Goal: Contribute content: Add original content to the website for others to see

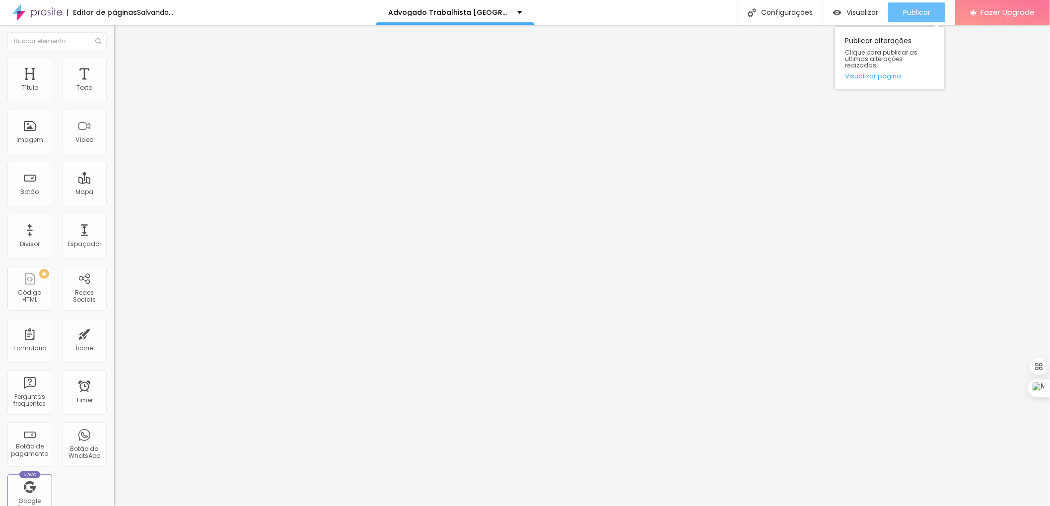
click at [929, 8] on span "Publicar" at bounding box center [916, 12] width 27 height 8
click at [901, 16] on button "Publicar" at bounding box center [916, 12] width 57 height 20
click at [919, 13] on span "Publicar" at bounding box center [916, 12] width 27 height 8
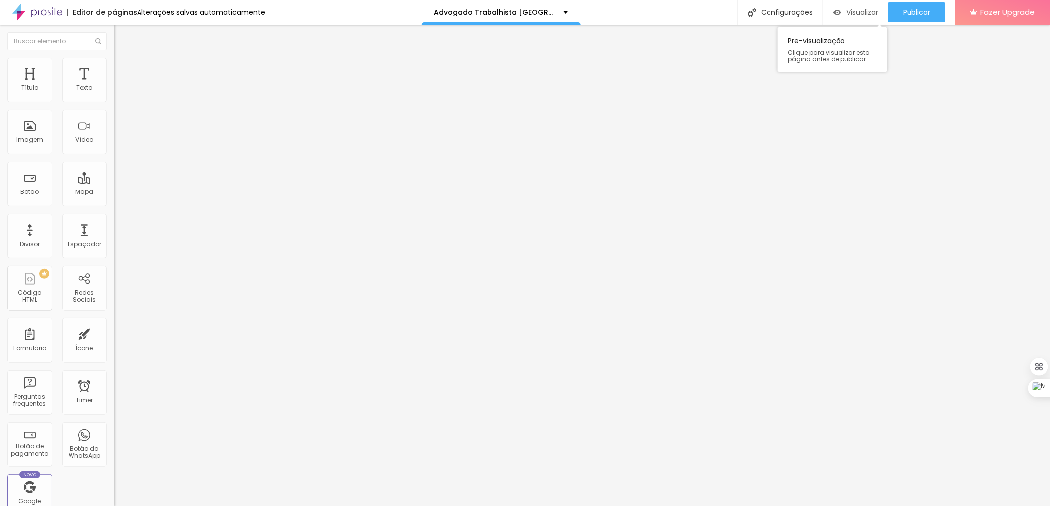
click at [853, 11] on span "Visualizar" at bounding box center [863, 12] width 32 height 8
click at [907, 11] on span "Publicar" at bounding box center [916, 12] width 27 height 8
click at [912, 14] on span "Publicar" at bounding box center [916, 12] width 27 height 8
click at [856, 12] on span "Visualizar" at bounding box center [863, 12] width 32 height 8
click at [914, 12] on span "Publicar" at bounding box center [916, 12] width 27 height 8
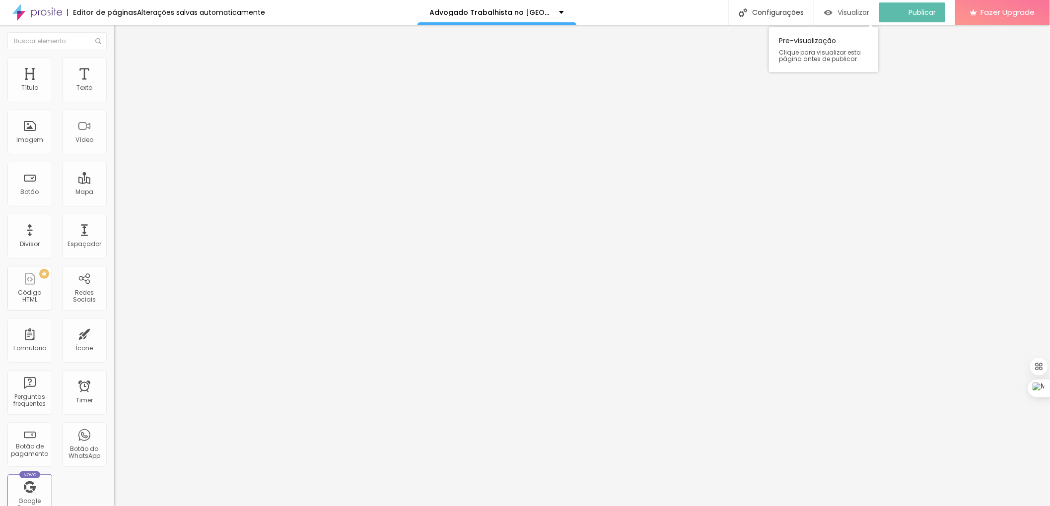
click at [859, 12] on span "Visualizar" at bounding box center [854, 12] width 32 height 8
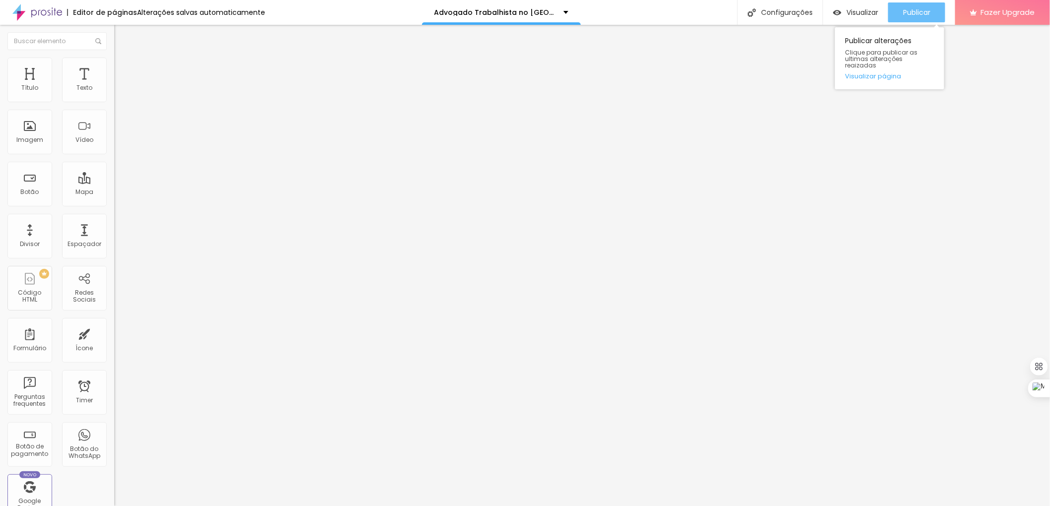
click at [911, 5] on div "Publicar" at bounding box center [916, 12] width 27 height 20
drag, startPoint x: 851, startPoint y: 0, endPoint x: 850, endPoint y: 11, distance: 11.0
click at [850, 11] on span "Visualizar" at bounding box center [863, 12] width 32 height 8
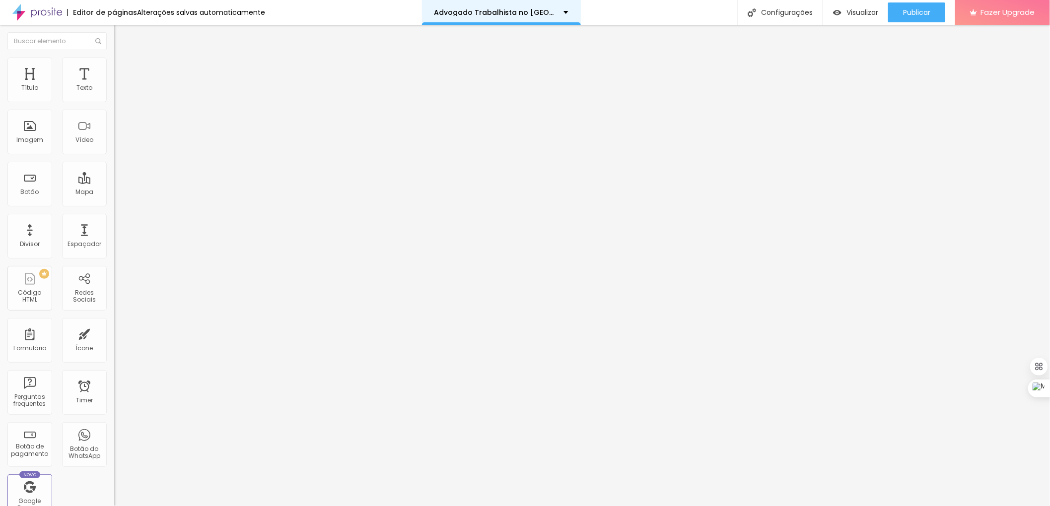
click at [535, 7] on div "Advogado Trabalhista no Jardim Romano SP" at bounding box center [501, 12] width 159 height 25
click at [114, 102] on span "Titulo 3" at bounding box center [128, 95] width 28 height 11
click at [114, 149] on button "button" at bounding box center [121, 144] width 14 height 10
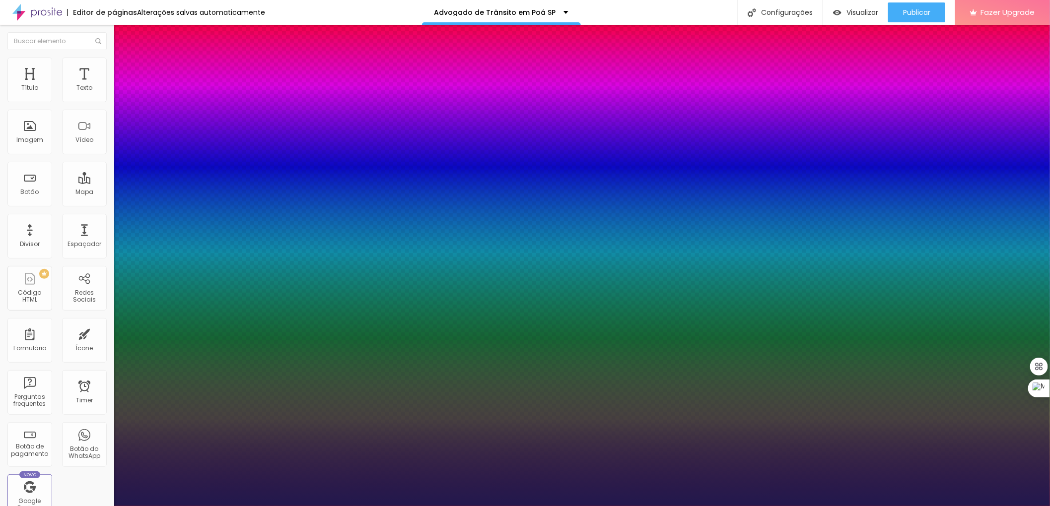
type input "1"
type input "13"
type input "1"
type input "18"
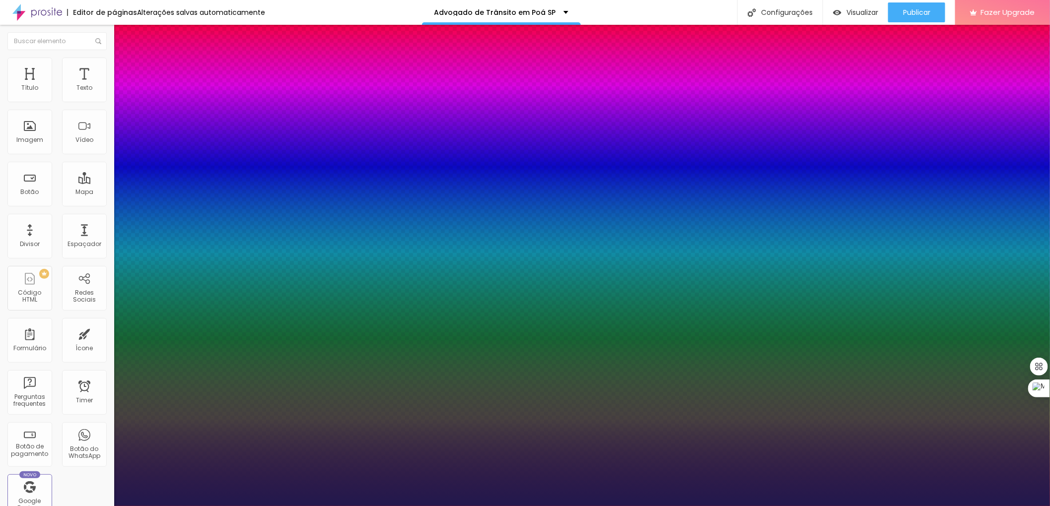
type input "18"
type input "1"
type input "22"
type input "1"
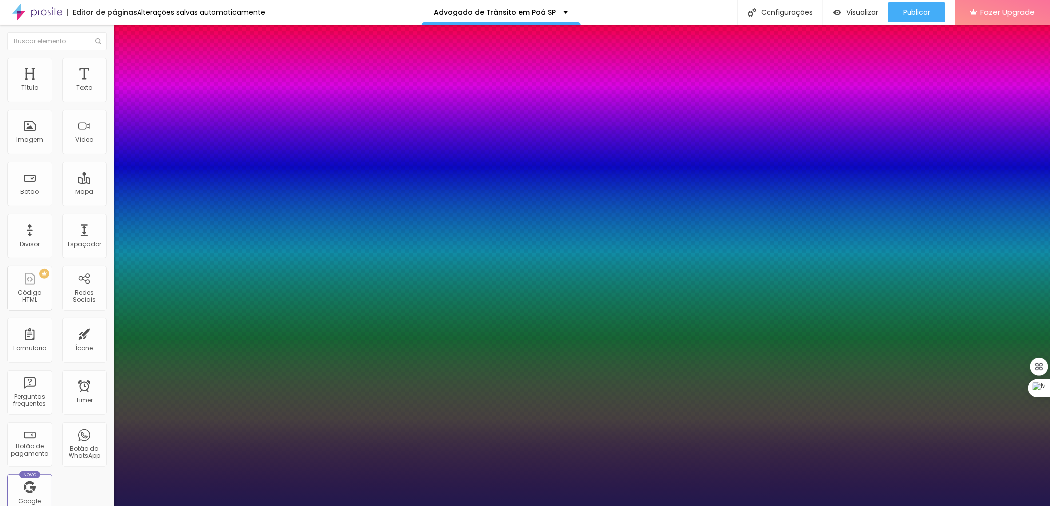
type input "23"
type input "1"
type input "24"
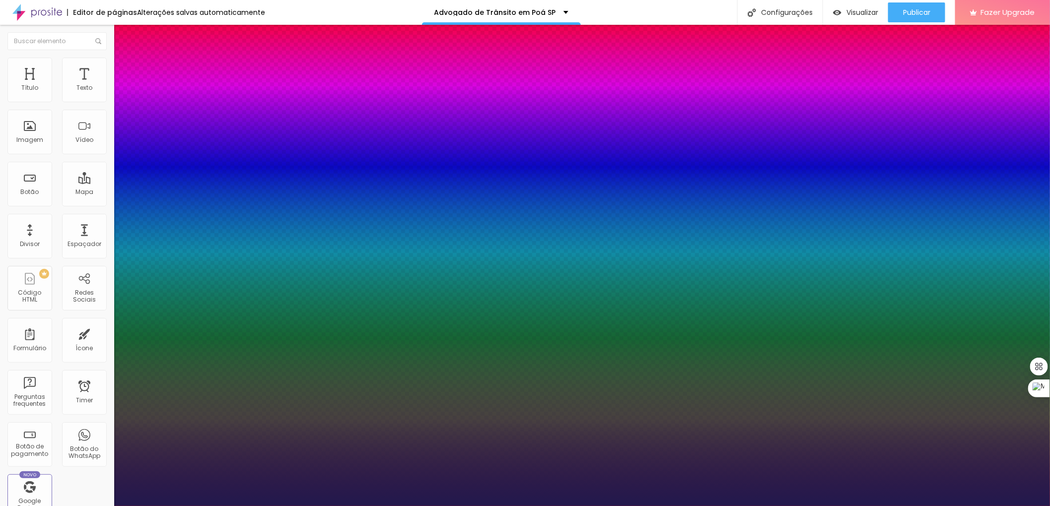
type input "1"
type input "26"
type input "1"
type input "28"
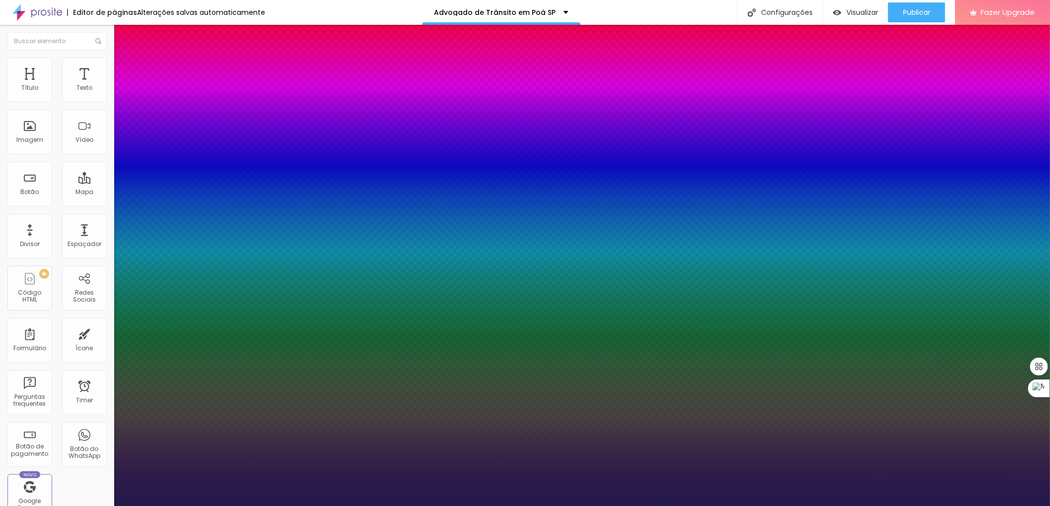
type input "28"
type input "1"
type input "30"
type input "1"
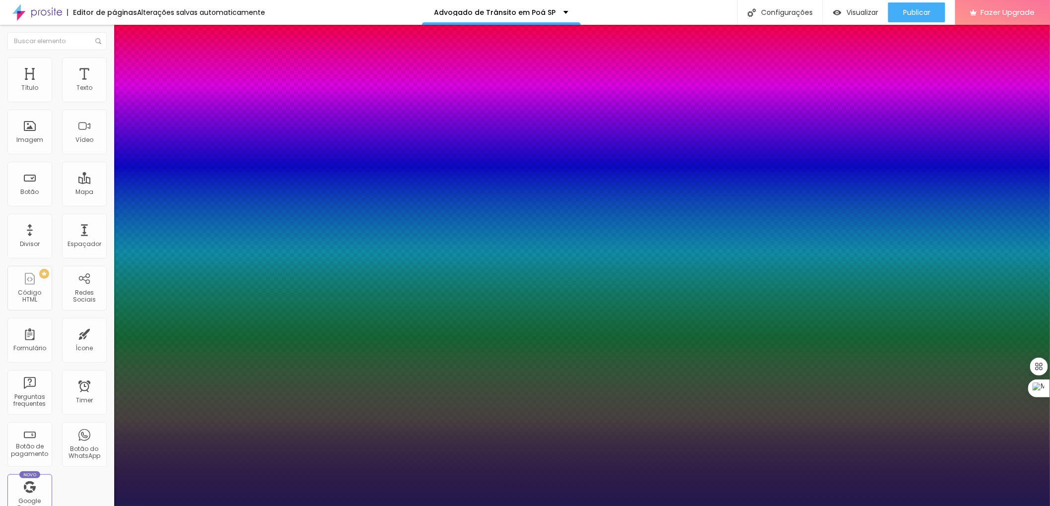
drag, startPoint x: 133, startPoint y: 278, endPoint x: 145, endPoint y: 276, distance: 13.1
type input "30"
type input "1"
type input "31"
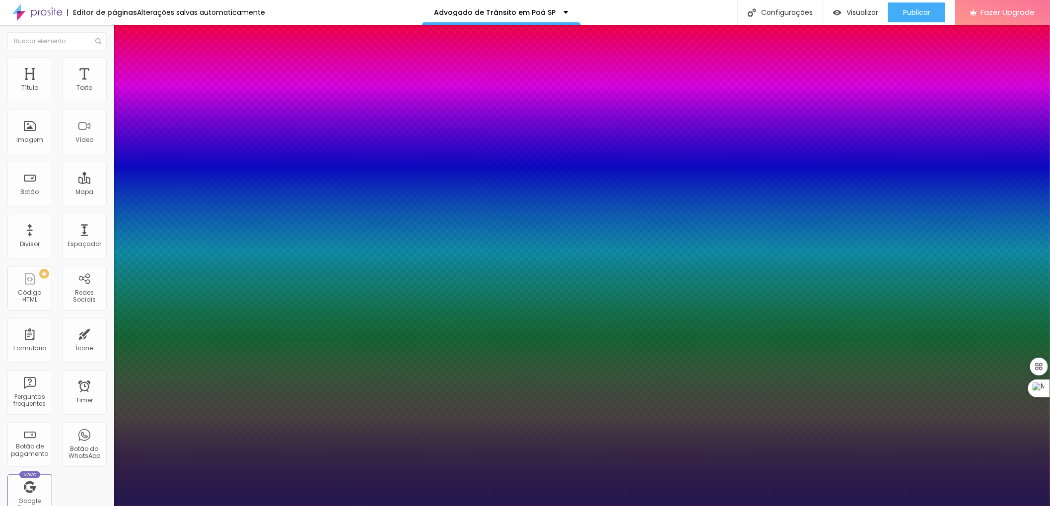
type input "31"
type input "1"
type input "32"
type input "1"
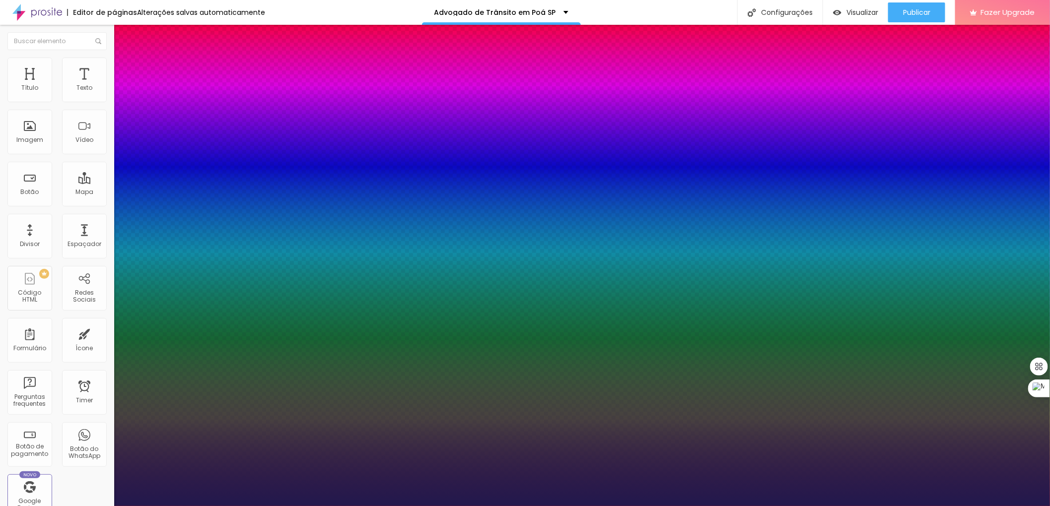
type input "33"
type input "1"
type input "34"
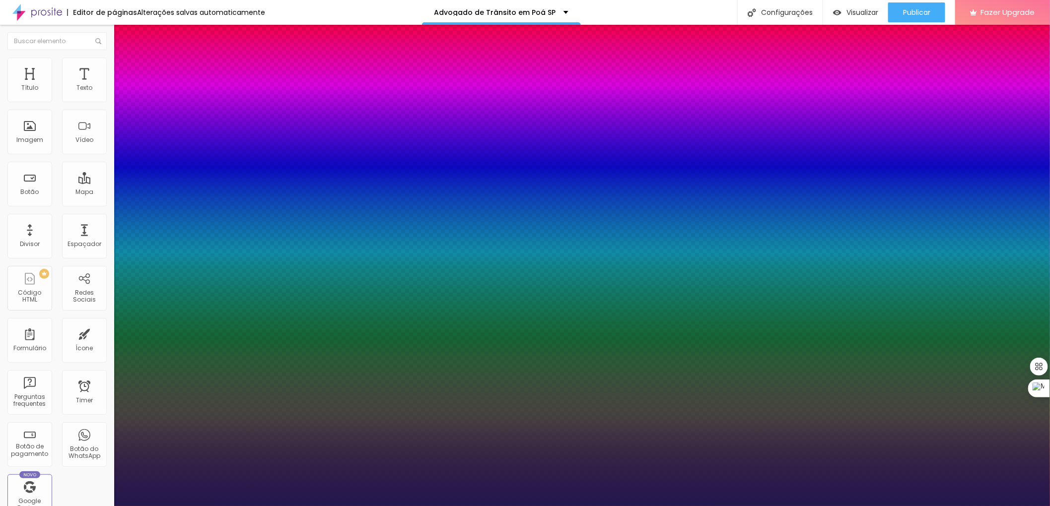
type input "1"
type input "36"
type input "1"
type input "38"
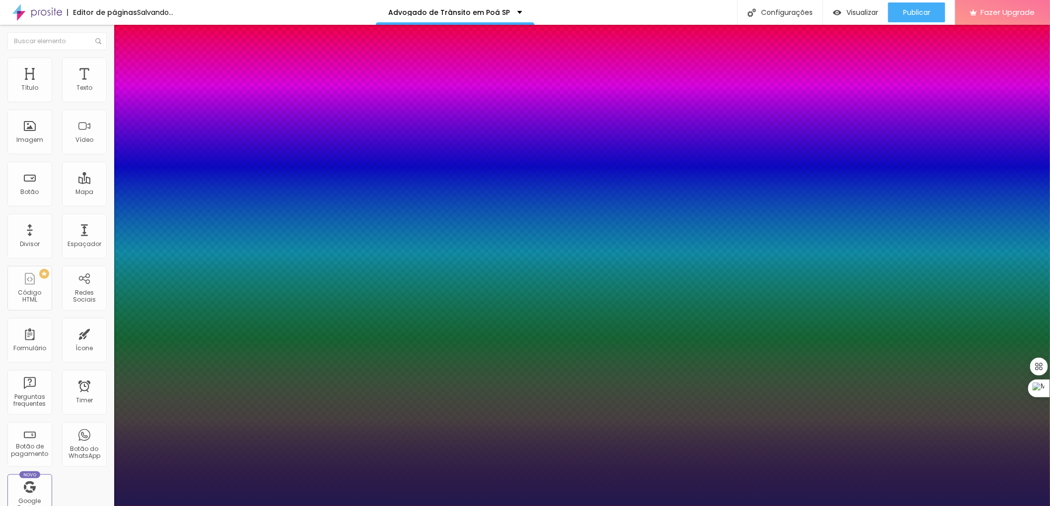
type input "38"
type input "1"
type input "39"
type input "1"
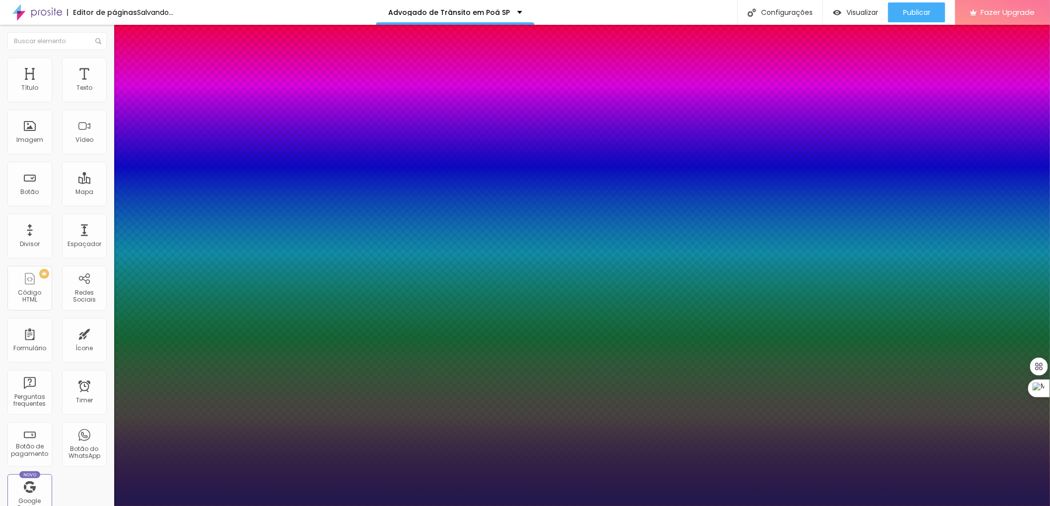
type input "41"
type input "1"
type input "39"
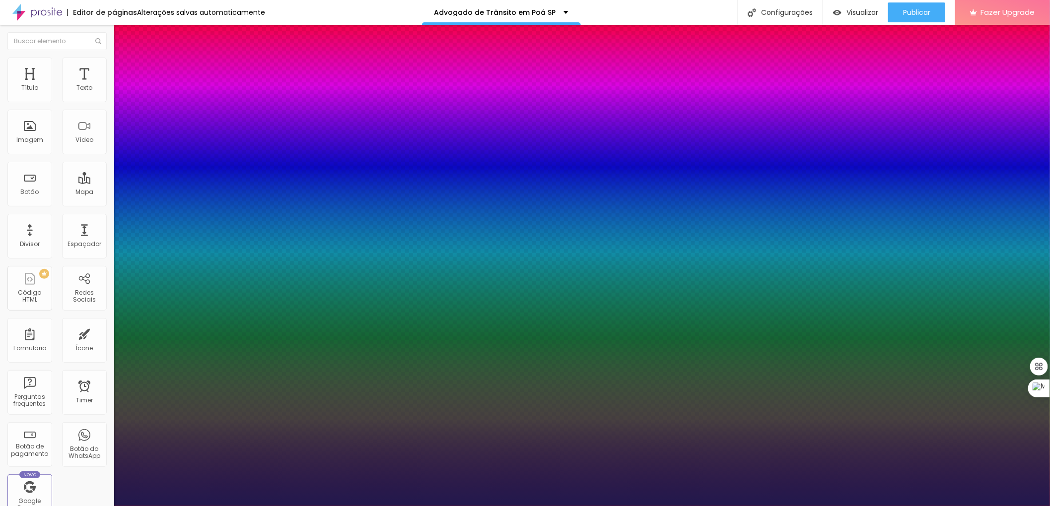
type input "1"
type input "38"
type input "1"
type input "41"
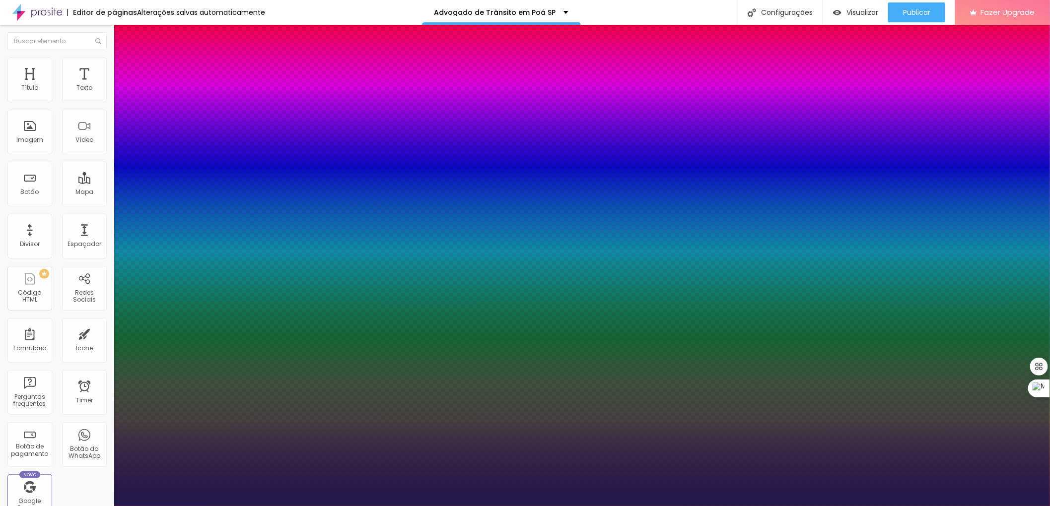
type input "41"
type input "1"
drag, startPoint x: 145, startPoint y: 279, endPoint x: 154, endPoint y: 281, distance: 8.8
type input "41"
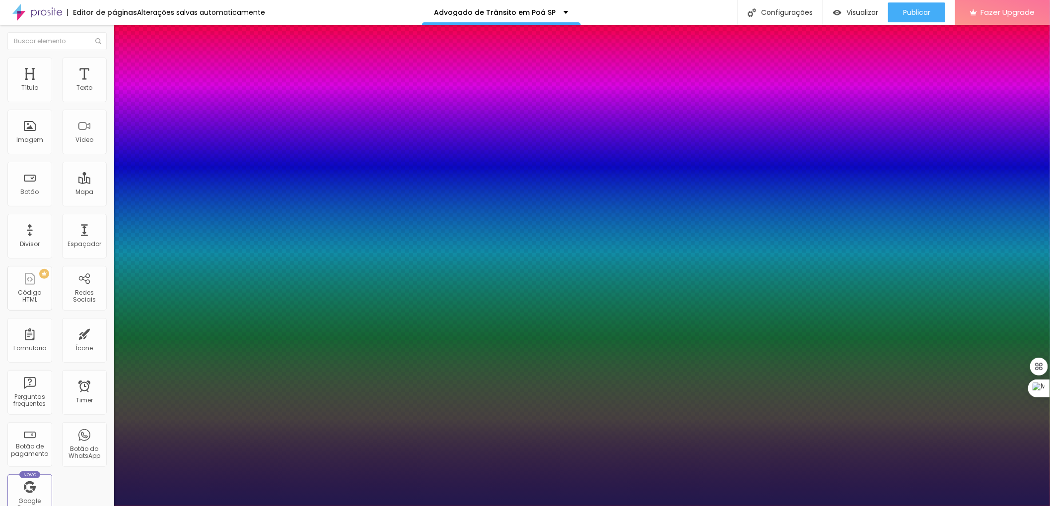
type input "1"
type input "8"
type input "4"
type input "1"
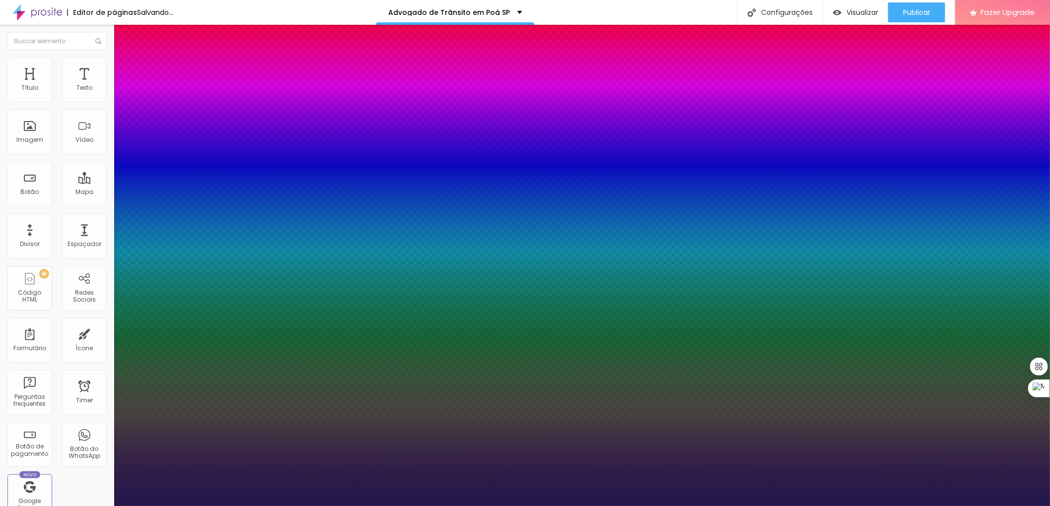
type input "40"
type input "1"
type input "40"
type input "1"
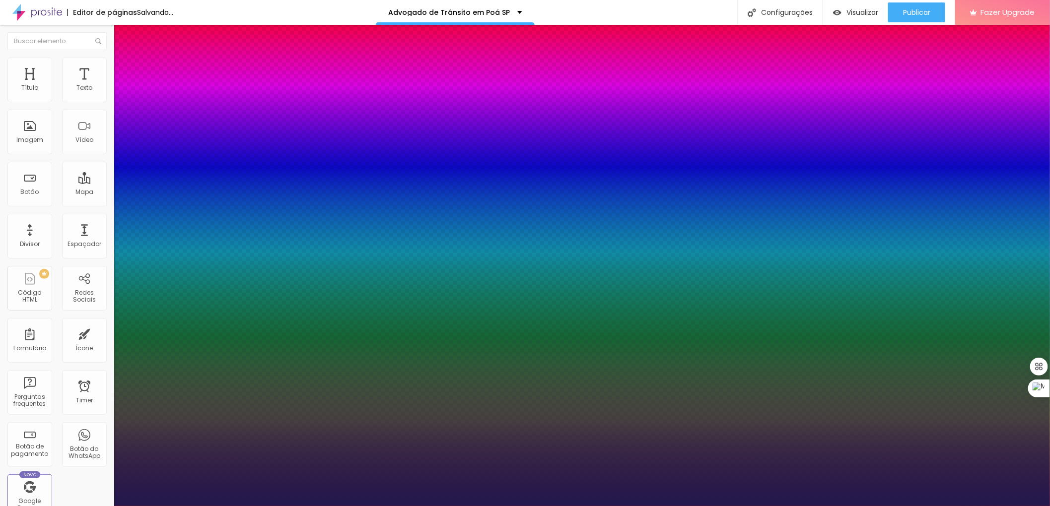
click at [162, 506] on div at bounding box center [525, 506] width 1050 height 0
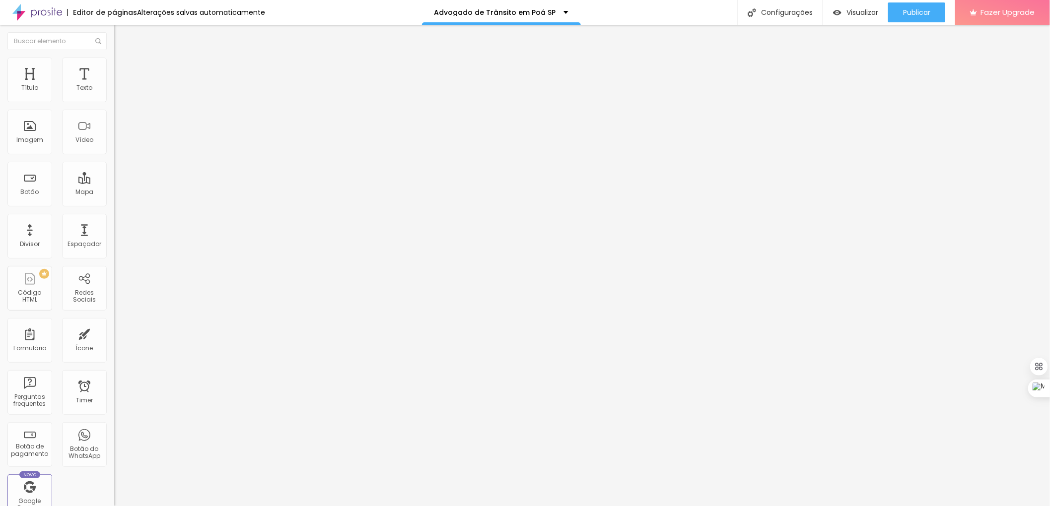
click at [118, 92] on icon "button" at bounding box center [121, 89] width 6 height 6
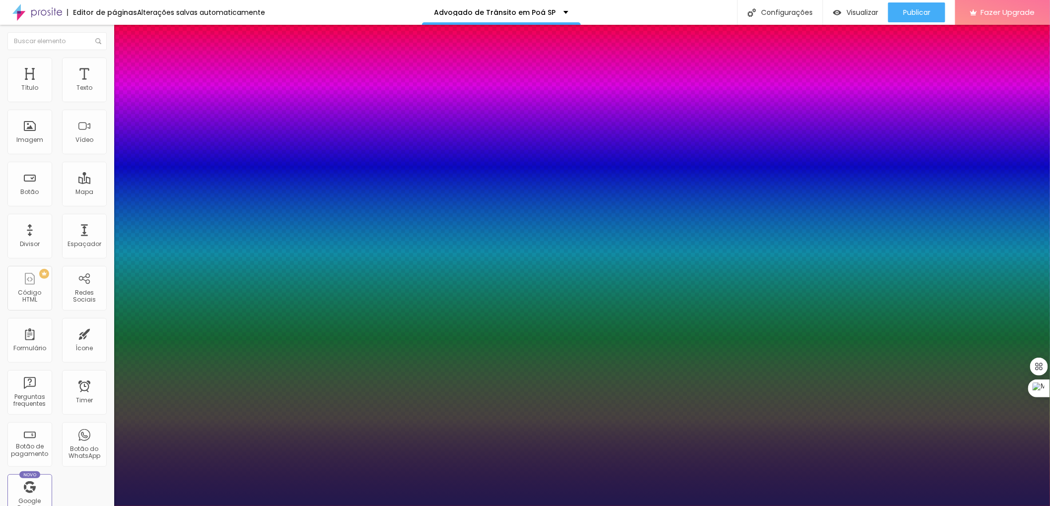
type input "1"
type input "20"
type input "1"
type input "27"
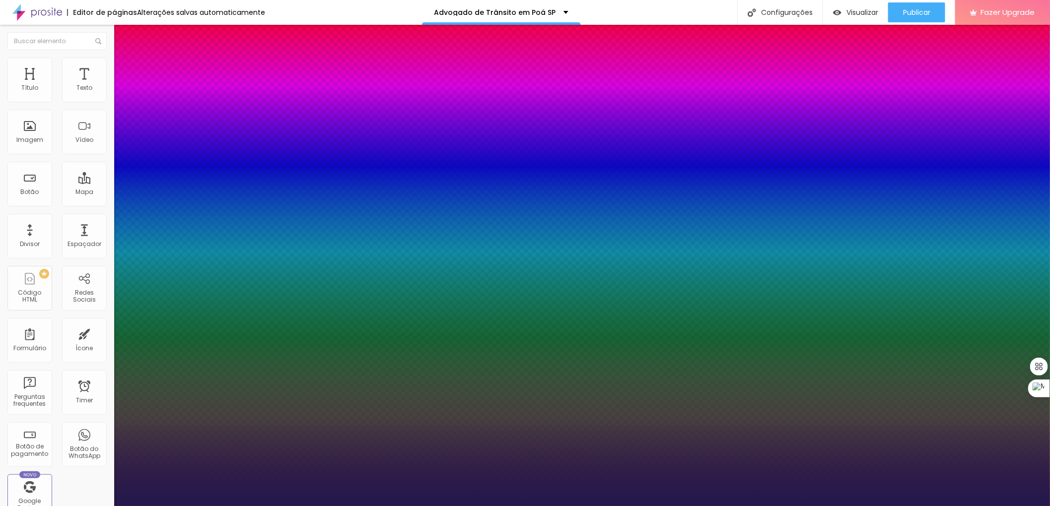
type input "27"
type input "1"
type input "28"
type input "1"
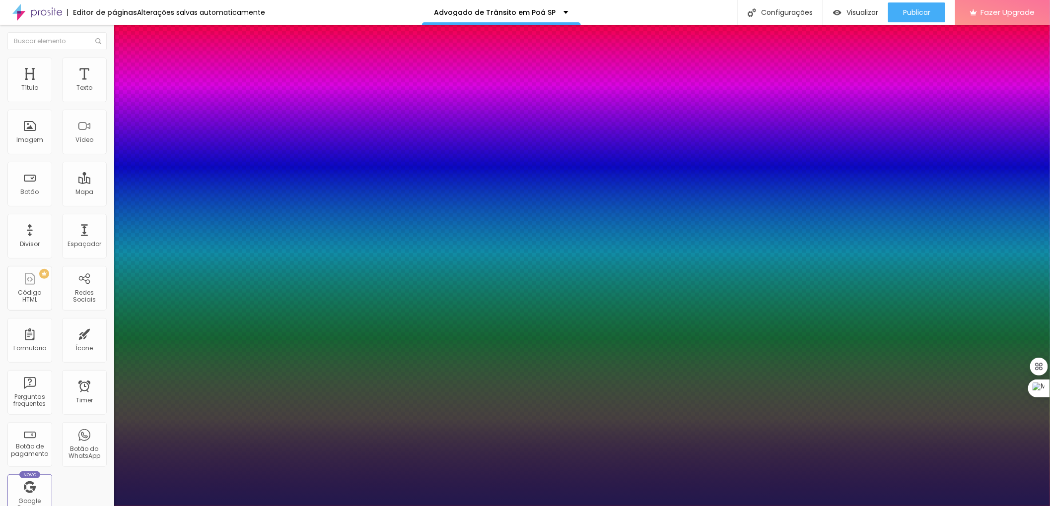
type input "29"
type input "1"
type input "30"
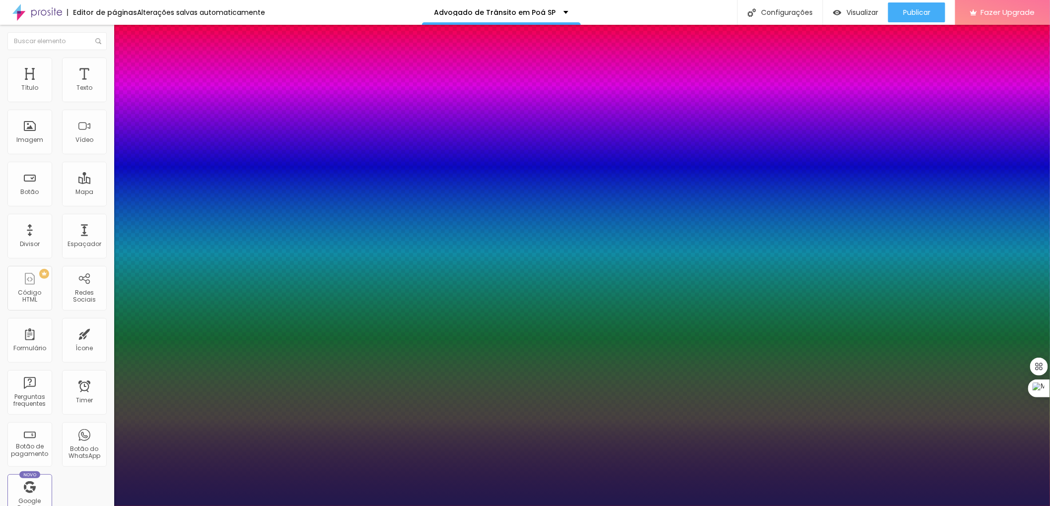
type input "1"
type input "27"
type input "1"
type input "25"
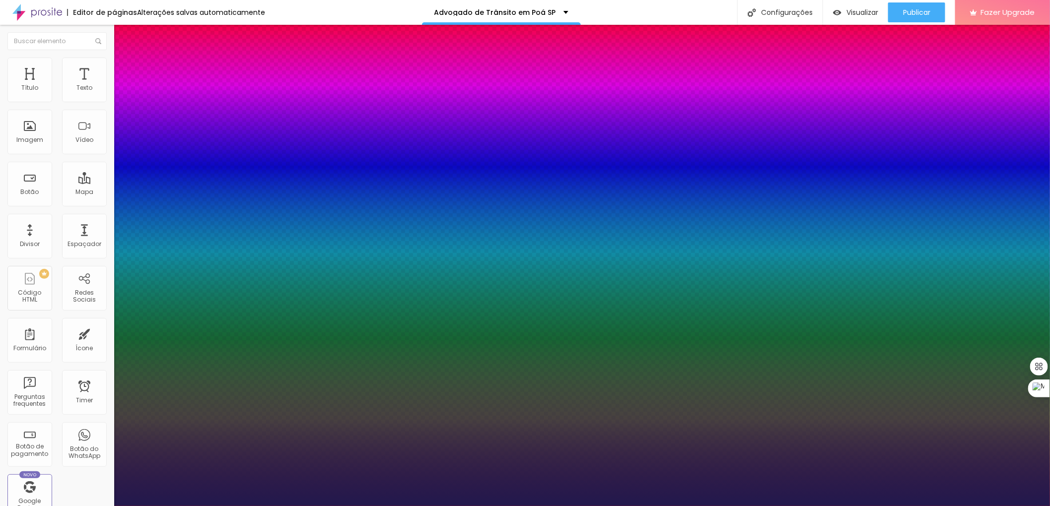
type input "25"
type input "1"
type input "28"
type input "1"
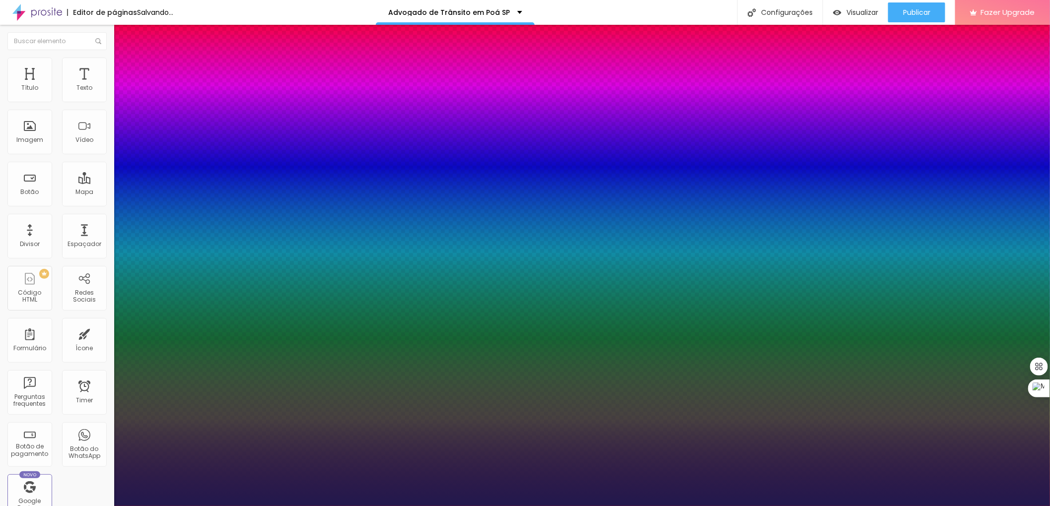
type input "29"
type input "1"
drag, startPoint x: 133, startPoint y: 167, endPoint x: 145, endPoint y: 166, distance: 12.5
type input "29"
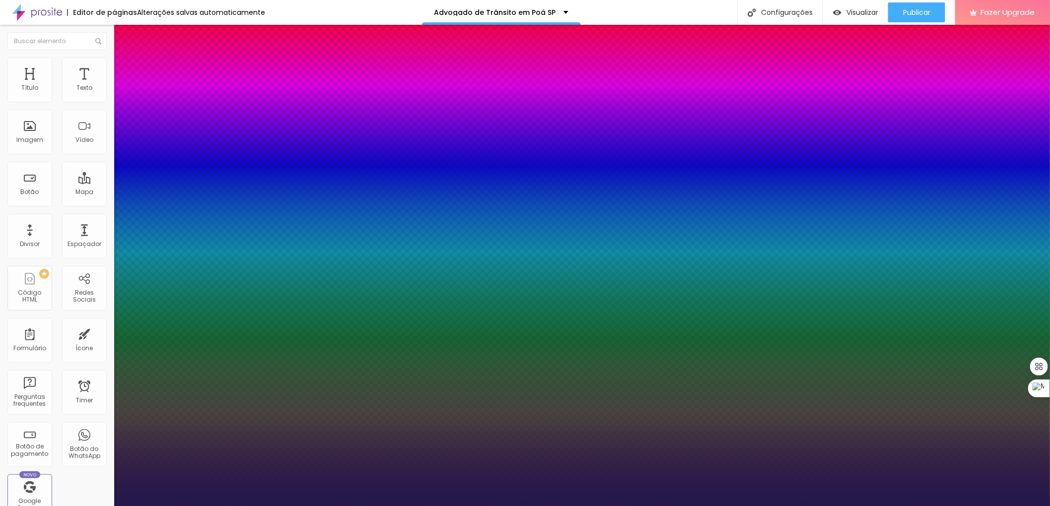
type input "1"
type input "8"
type input "3"
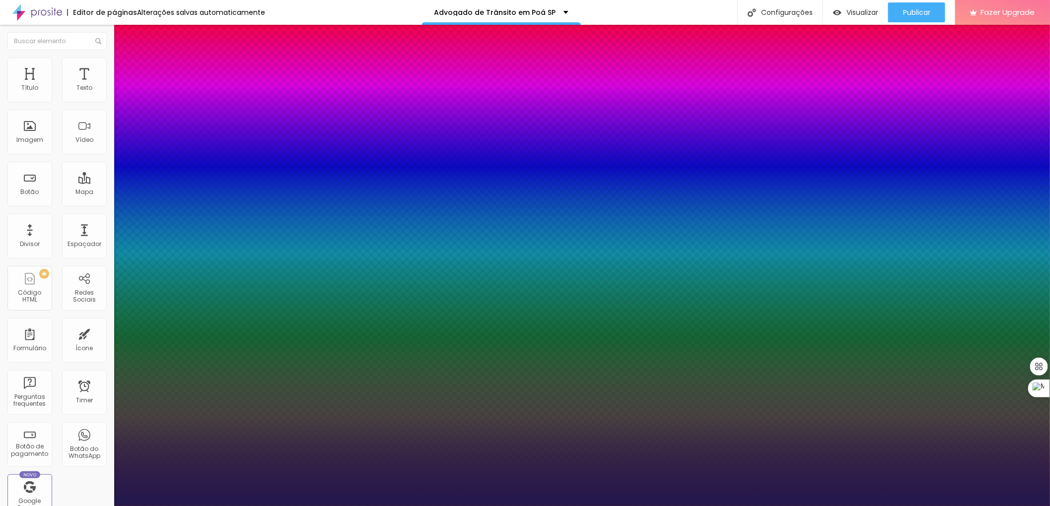
type input "1"
type input "30"
type input "1"
type input "30"
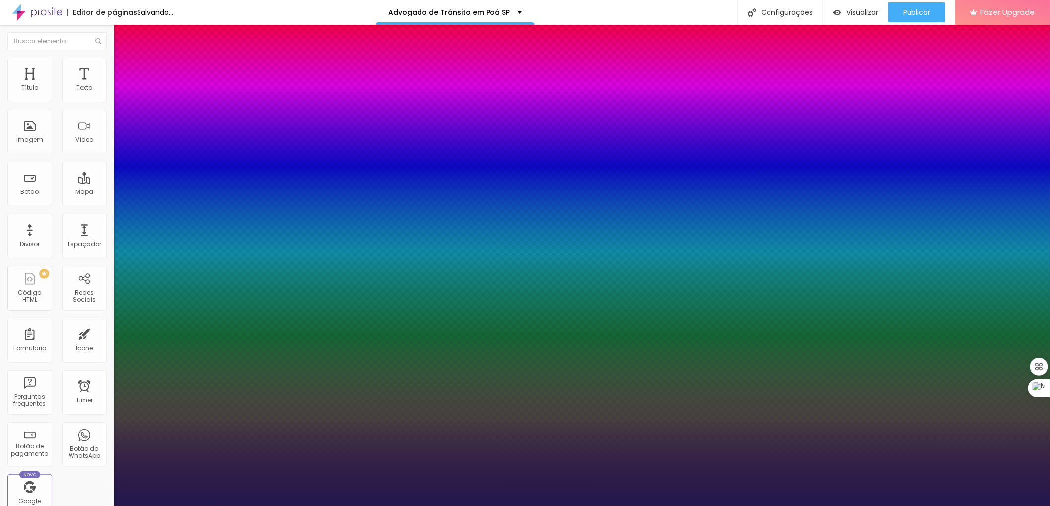
click at [193, 506] on div at bounding box center [525, 506] width 1050 height 0
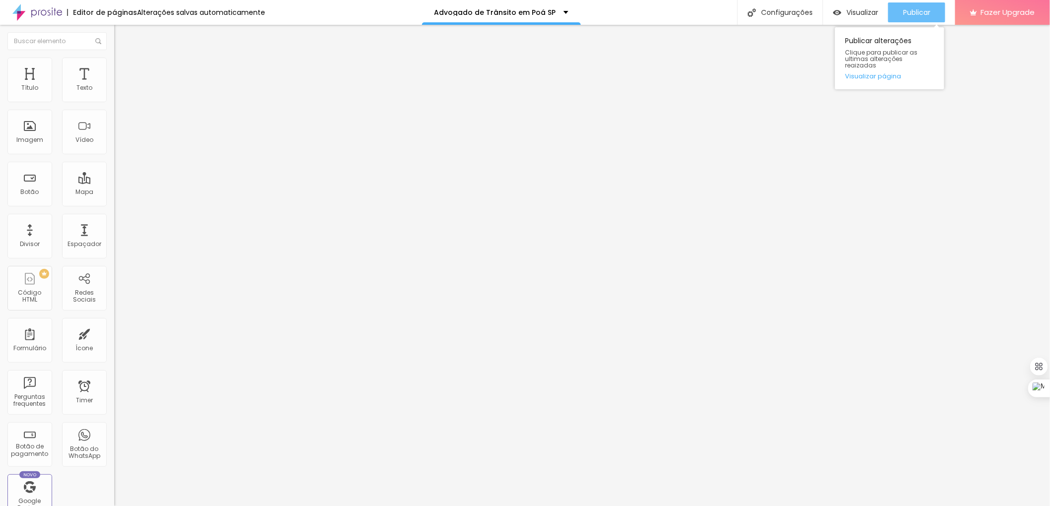
click at [909, 12] on span "Publicar" at bounding box center [916, 12] width 27 height 8
click at [925, 13] on span "Publicar" at bounding box center [916, 12] width 27 height 8
